Goal: Information Seeking & Learning: Learn about a topic

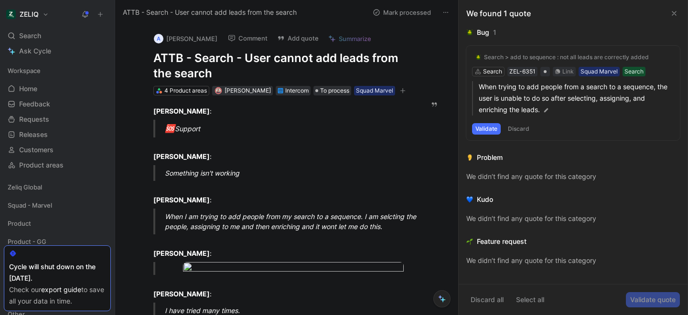
click at [271, 60] on h1 "ATTB - Search - User cannot add leads from the search" at bounding box center [281, 66] width 257 height 31
click at [177, 61] on h1 "ATTB - Search - User cannot add leads from the search" at bounding box center [281, 66] width 257 height 31
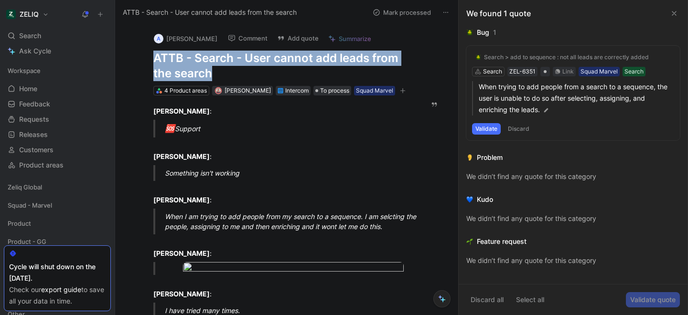
click at [177, 61] on h1 "ATTB - Search - User cannot add leads from the search" at bounding box center [281, 66] width 257 height 31
copy h1 "ATTB - Search - User cannot add leads from the search"
click at [33, 34] on span "Search" at bounding box center [30, 35] width 22 height 11
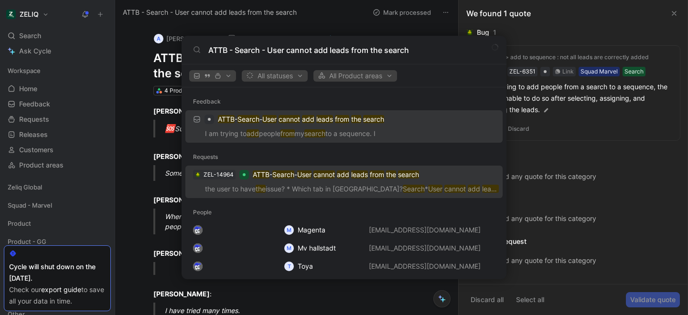
type input "ATTB - Search - User cannot add leads from the search"
click at [228, 183] on div "Feedback ATTB - Search - User cannot add leads from the search I am trying to a…" at bounding box center [344, 183] width 325 height 192
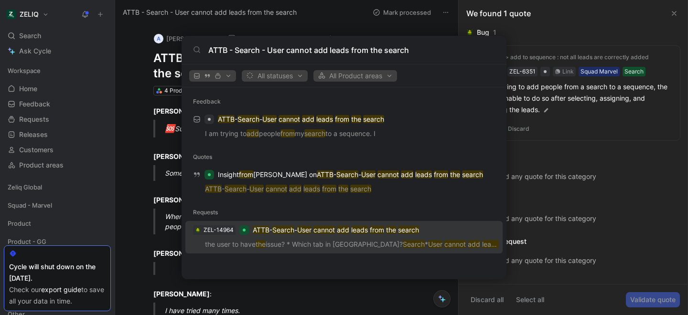
click at [229, 242] on p "the user to have the issue? * Which tab in ZELIQ? Search * User cannot add lead…" at bounding box center [343, 246] width 311 height 14
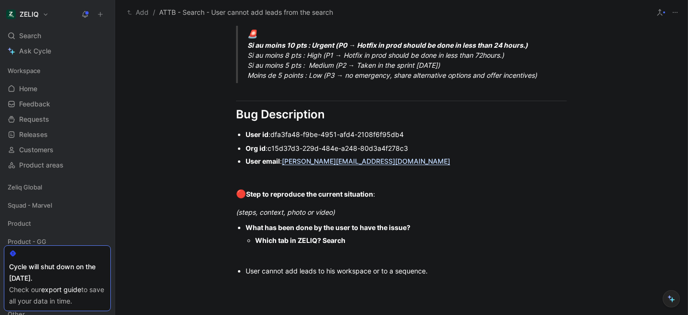
scroll to position [592, 0]
